Goal: Book appointment/travel/reservation

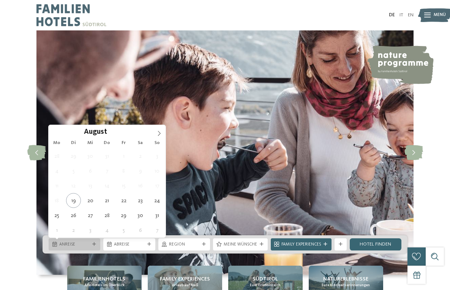
click at [94, 244] on icon at bounding box center [94, 244] width 4 height 4
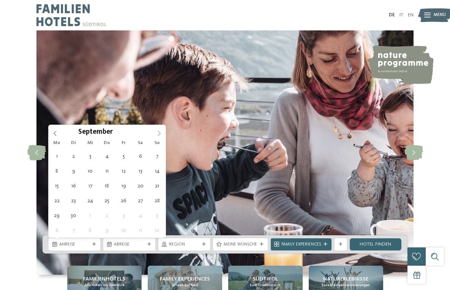
click at [161, 131] on icon at bounding box center [158, 133] width 5 height 5
type input "****"
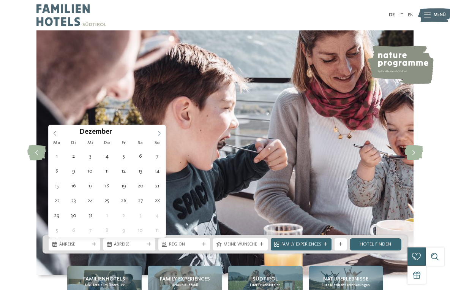
click at [161, 131] on icon at bounding box center [158, 133] width 5 height 5
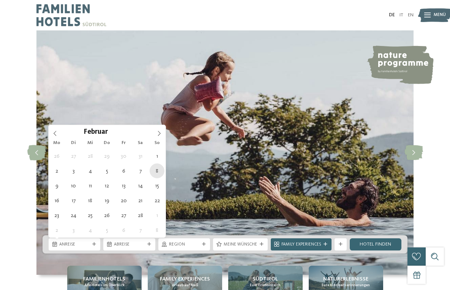
type div "[DATE]"
type input "****"
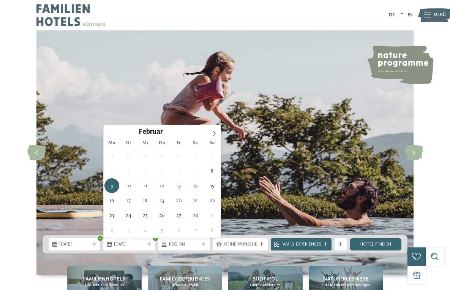
type div "[DATE]"
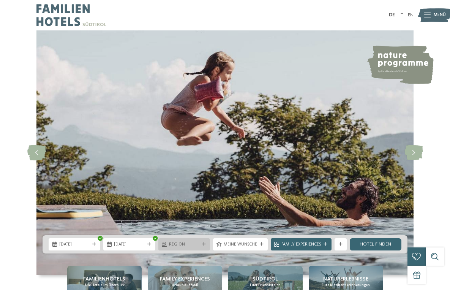
click at [208, 244] on div "Region" at bounding box center [184, 244] width 52 height 12
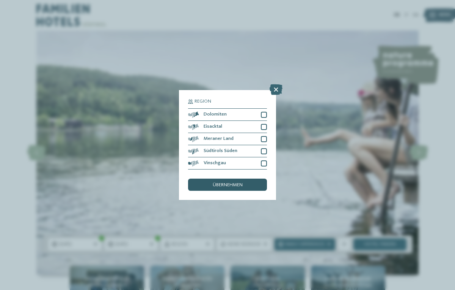
click at [247, 185] on div "übernehmen" at bounding box center [227, 184] width 79 height 12
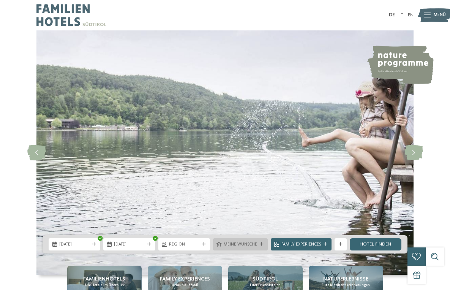
click at [253, 244] on span "Meine Wünsche" at bounding box center [240, 244] width 33 height 6
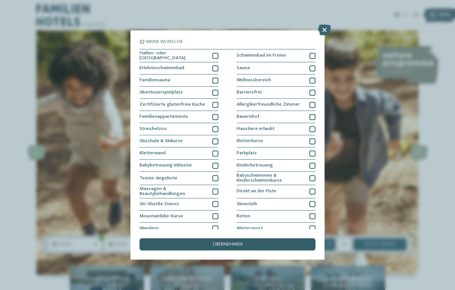
click at [253, 243] on div "übernehmen" at bounding box center [228, 244] width 176 height 12
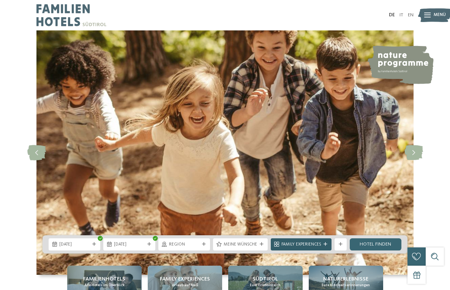
click at [307, 244] on span "Family Experiences" at bounding box center [300, 244] width 39 height 6
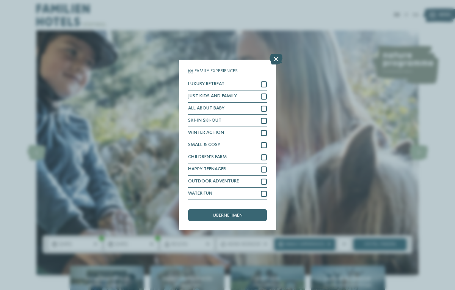
click at [271, 61] on icon at bounding box center [276, 59] width 13 height 11
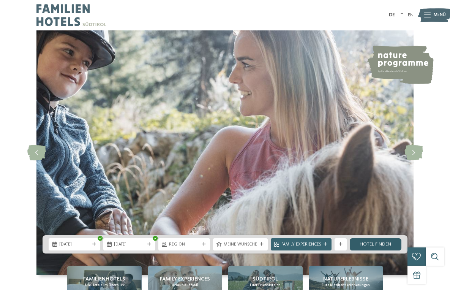
click at [377, 243] on link "Hotel finden" at bounding box center [375, 244] width 52 height 12
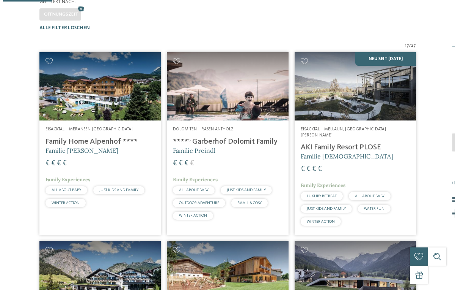
scroll to position [187, 0]
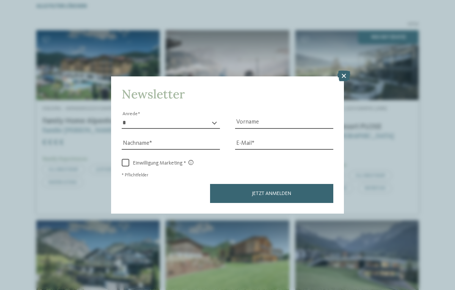
select select "*"
click option "****" at bounding box center [0, 0] width 0 height 0
